Goal: Navigation & Orientation: Find specific page/section

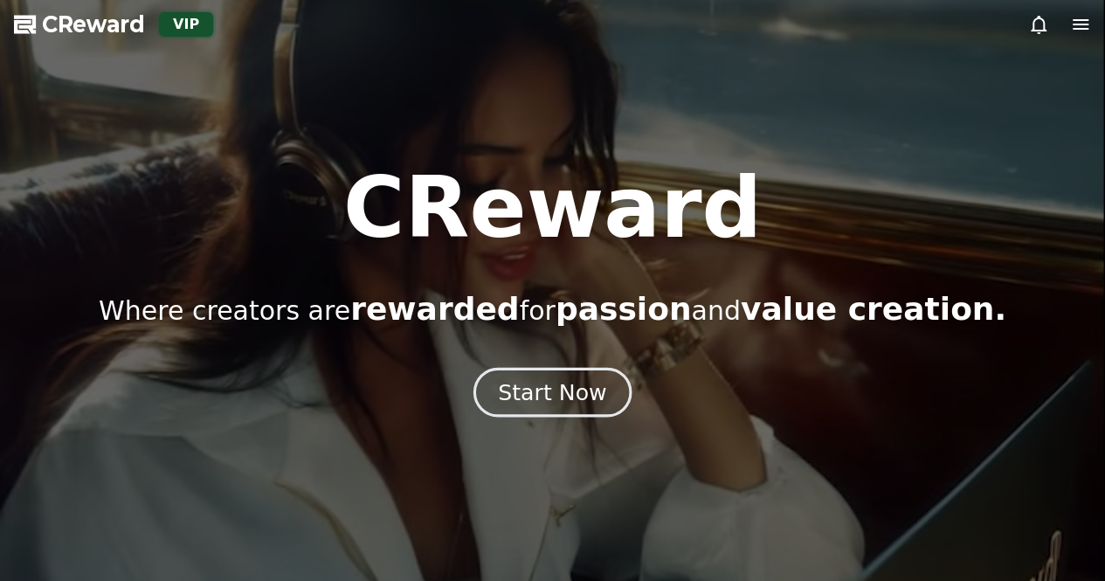
click at [562, 396] on div "Start Now" at bounding box center [552, 392] width 108 height 30
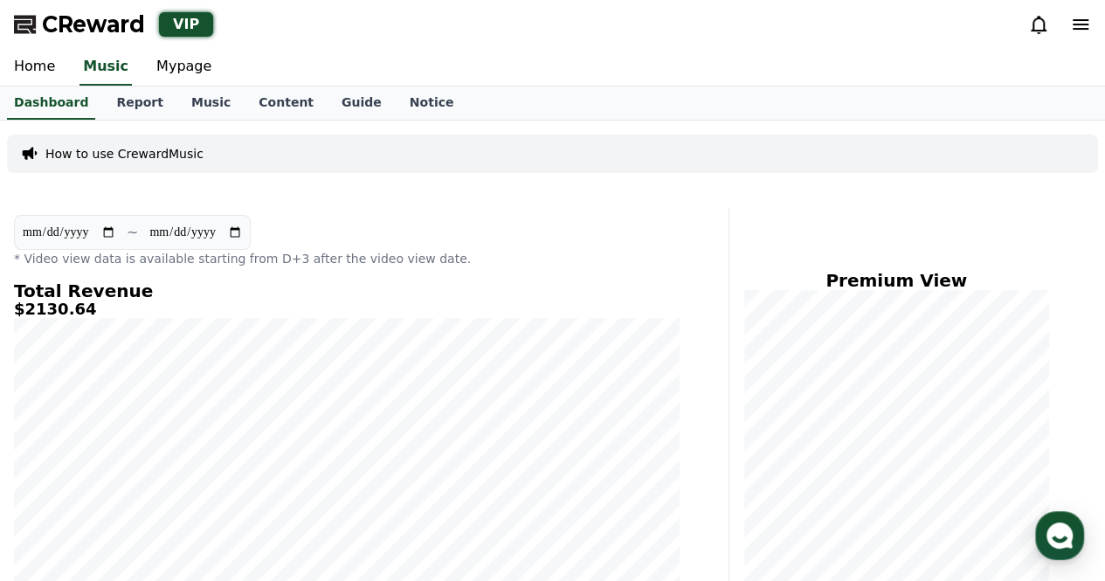
click at [110, 233] on input "**********" at bounding box center [69, 232] width 94 height 19
click at [176, 72] on link "Mypage" at bounding box center [183, 67] width 83 height 37
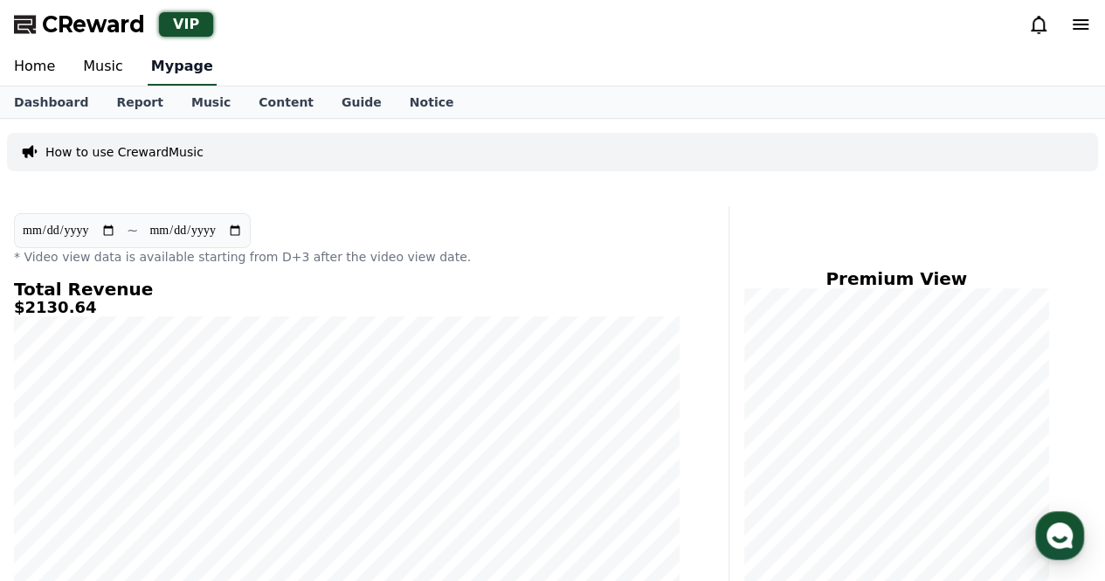
select select "**********"
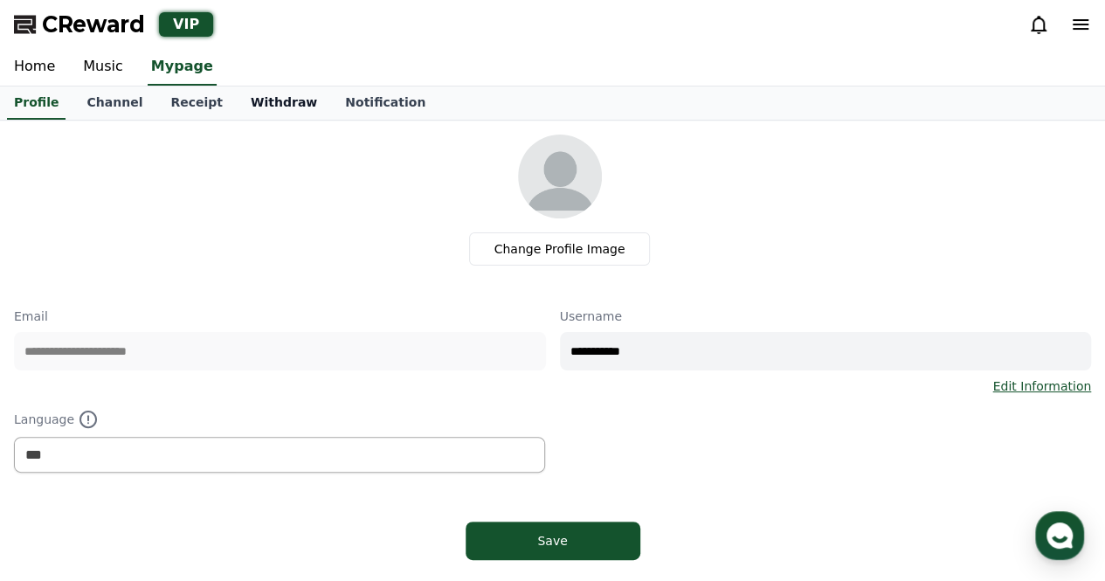
click at [237, 97] on link "Withdraw" at bounding box center [284, 102] width 94 height 33
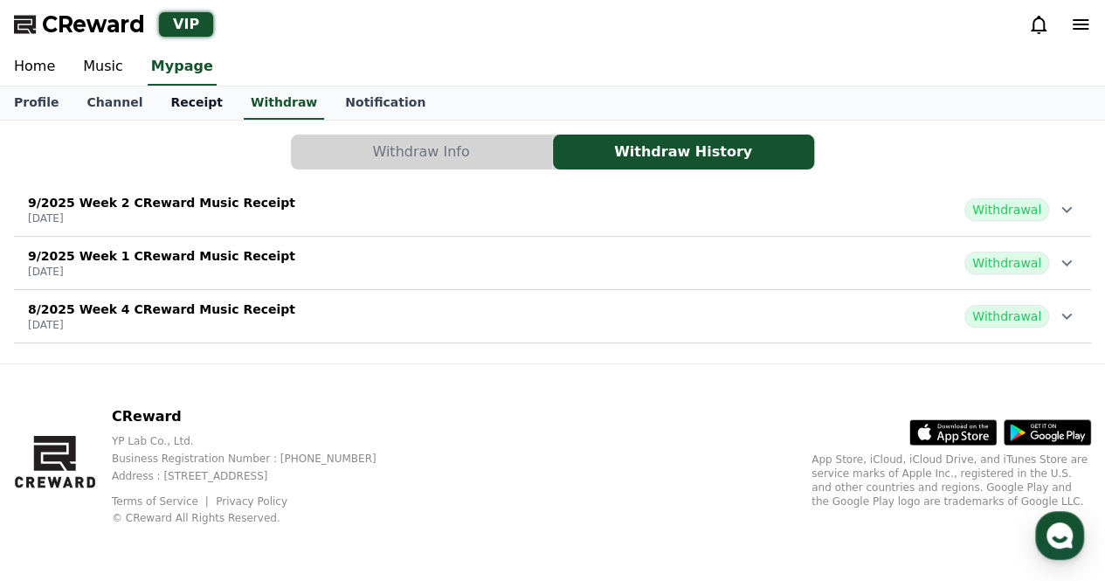
click at [187, 111] on link "Receipt" at bounding box center [196, 102] width 80 height 33
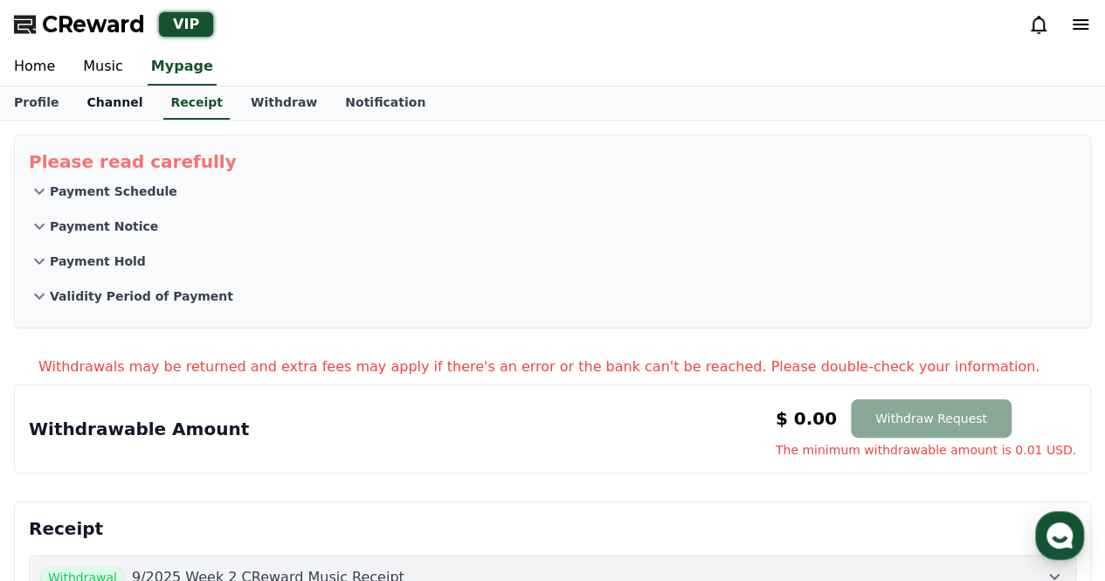
click at [94, 109] on link "Channel" at bounding box center [114, 102] width 84 height 33
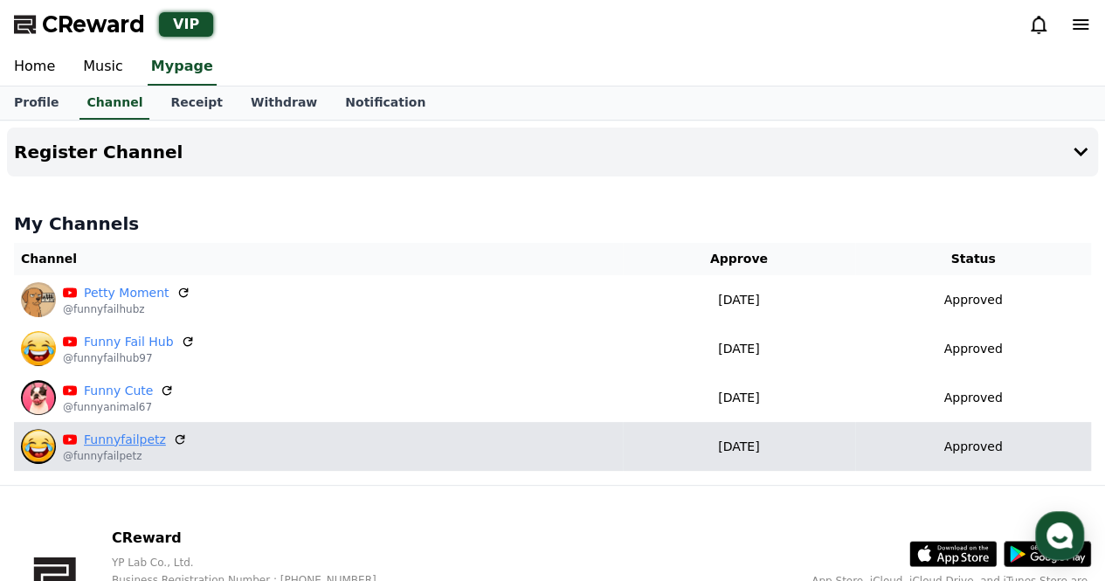
click at [103, 438] on link "Funnyfailpetz" at bounding box center [125, 440] width 82 height 18
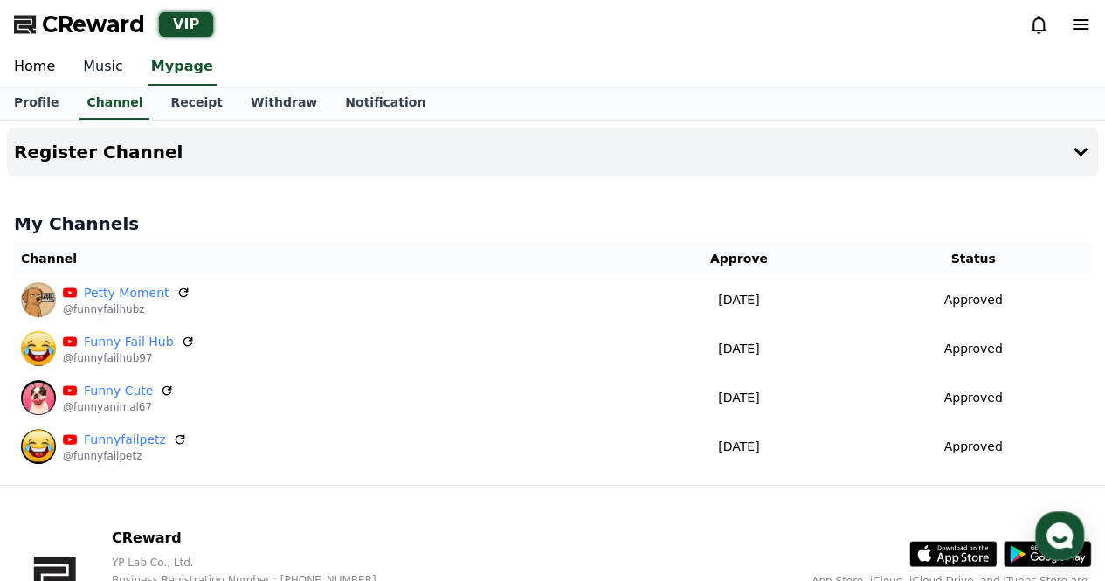
click at [105, 59] on link "Music" at bounding box center [103, 67] width 68 height 37
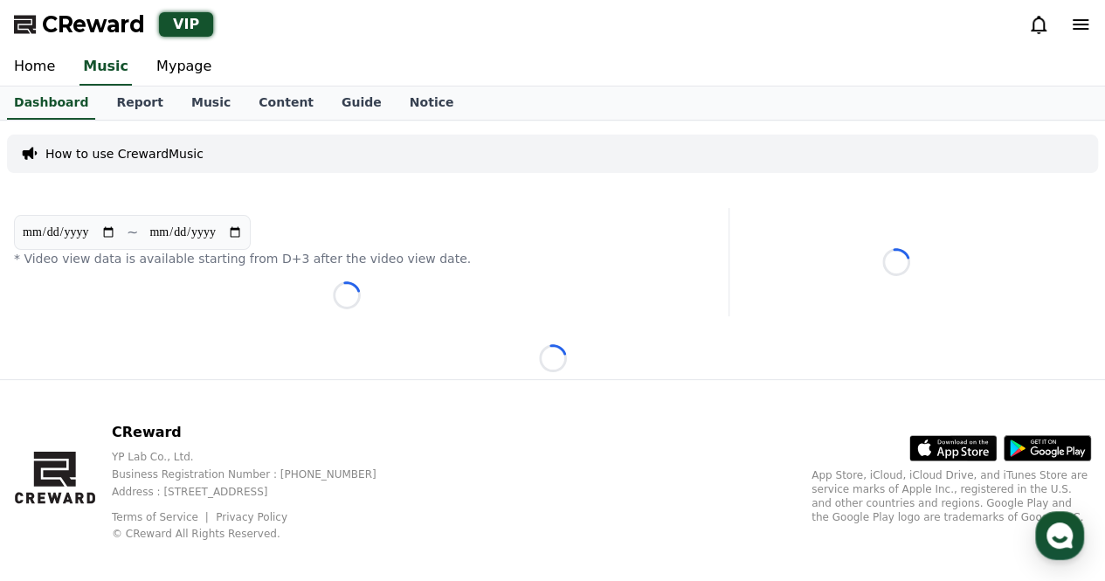
click at [32, 108] on link "Dashboard" at bounding box center [51, 102] width 88 height 33
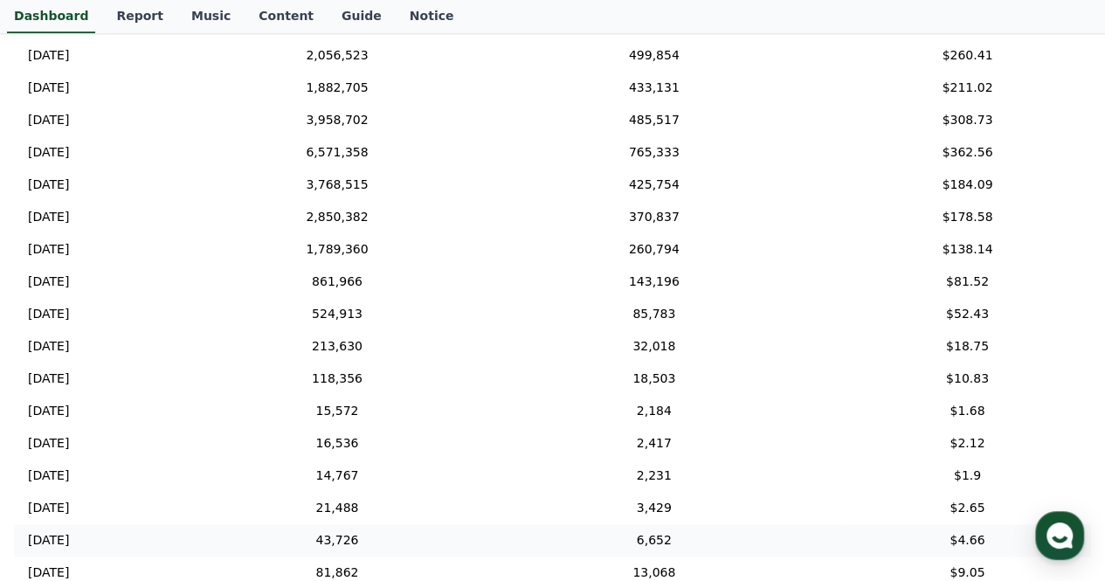
scroll to position [349, 0]
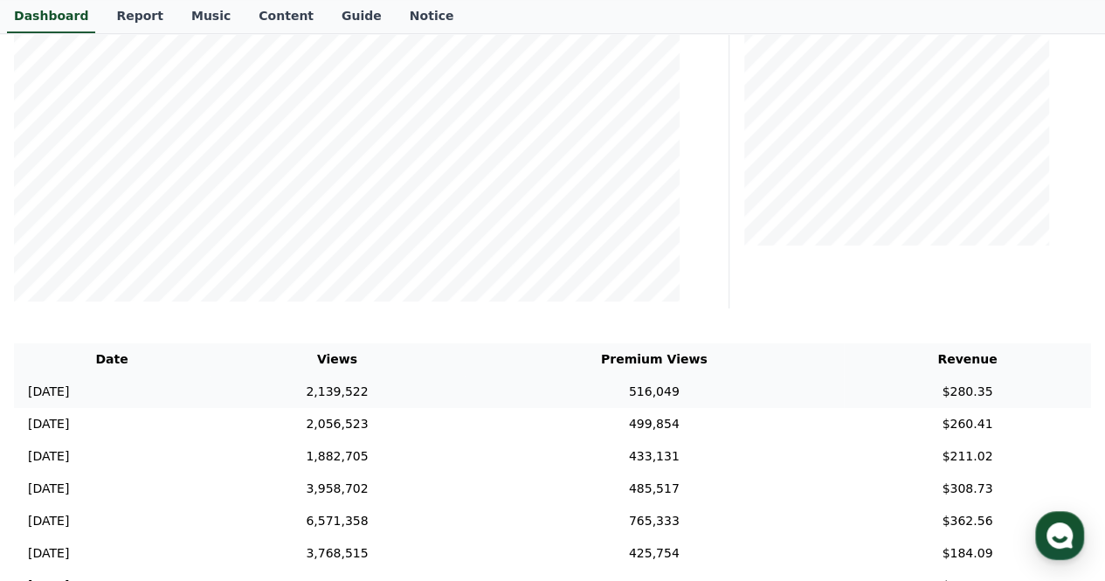
click at [98, 390] on td "[DATE] 09/17" at bounding box center [112, 392] width 196 height 32
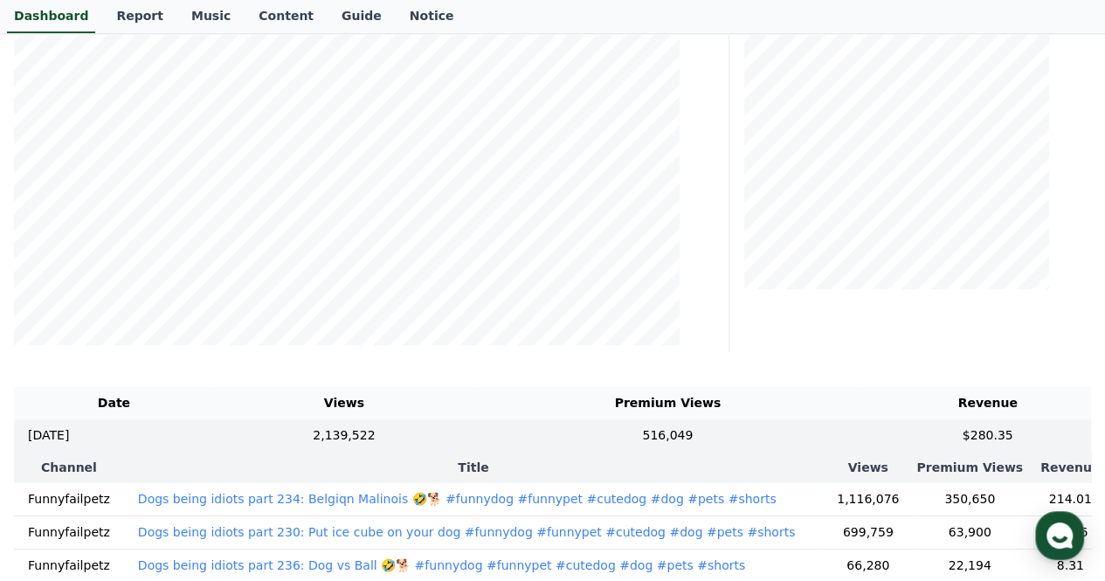
scroll to position [87, 0]
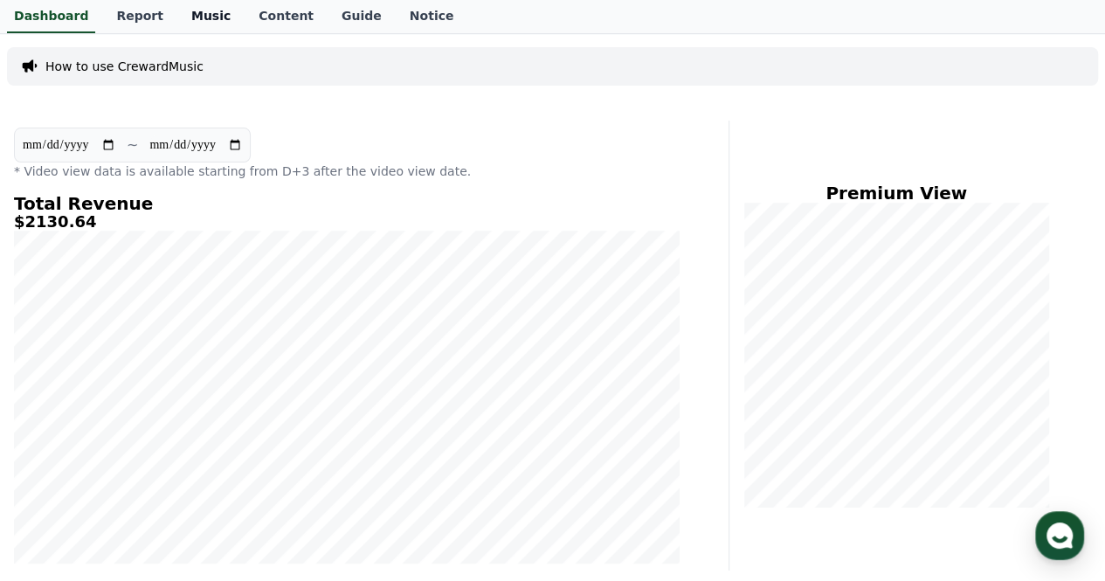
click at [202, 14] on link "Music" at bounding box center [210, 16] width 67 height 33
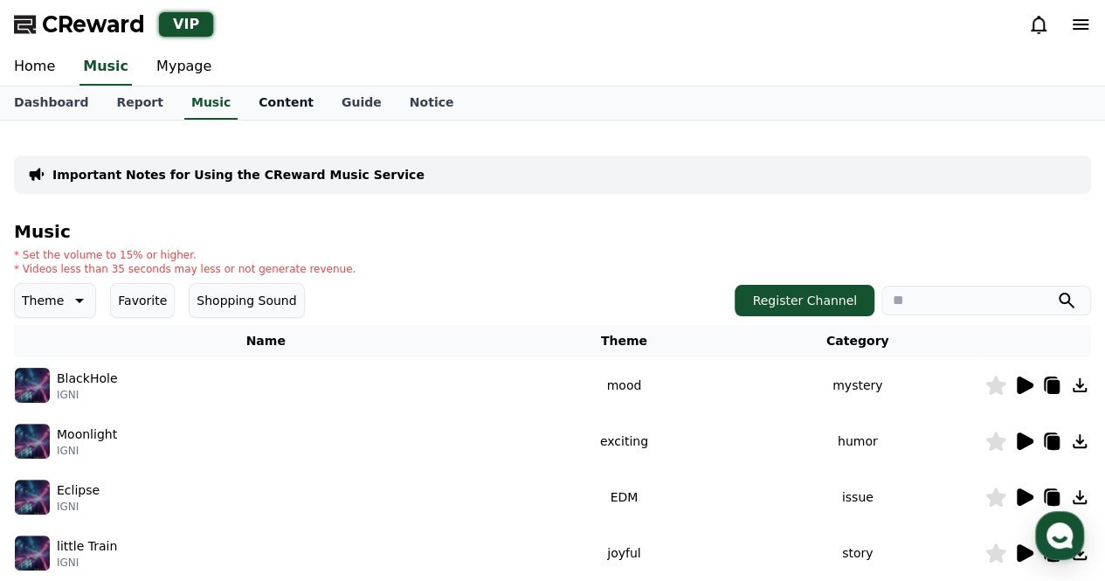
click at [268, 116] on link "Content" at bounding box center [286, 102] width 83 height 33
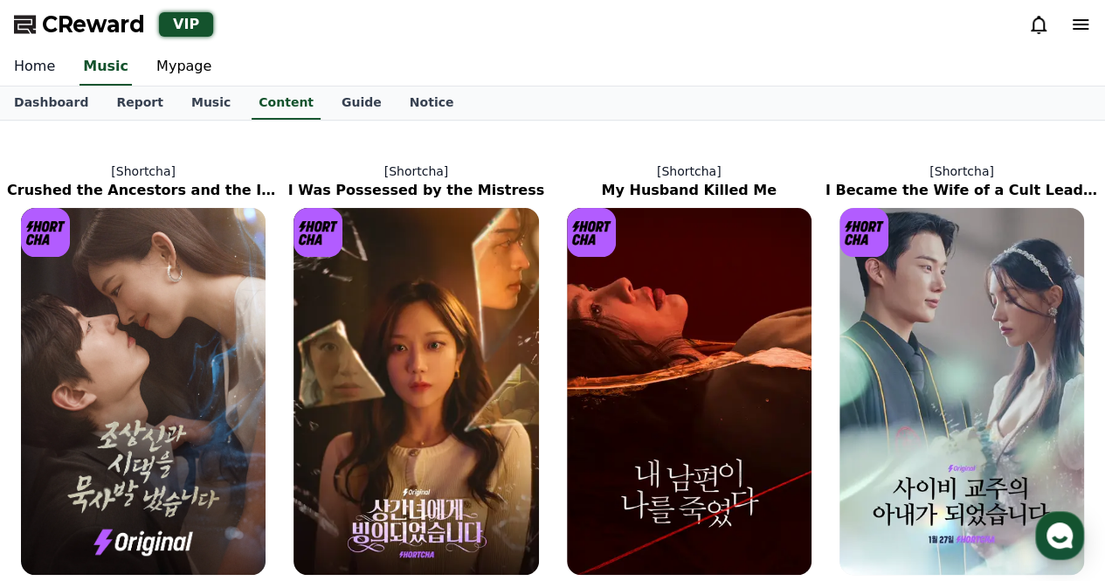
click at [48, 74] on link "Home" at bounding box center [34, 67] width 69 height 37
